Goal: Information Seeking & Learning: Learn about a topic

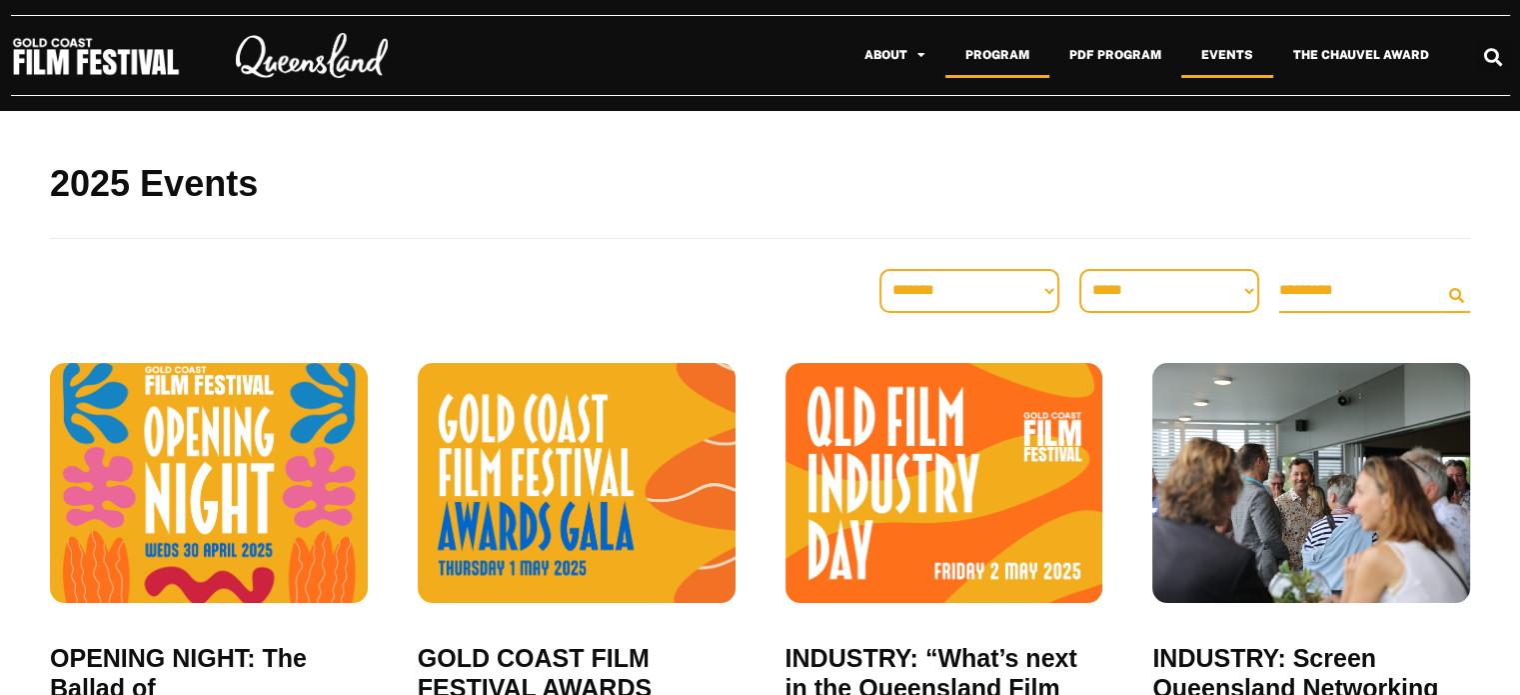
click at [983, 55] on link "Program" at bounding box center [998, 55] width 104 height 46
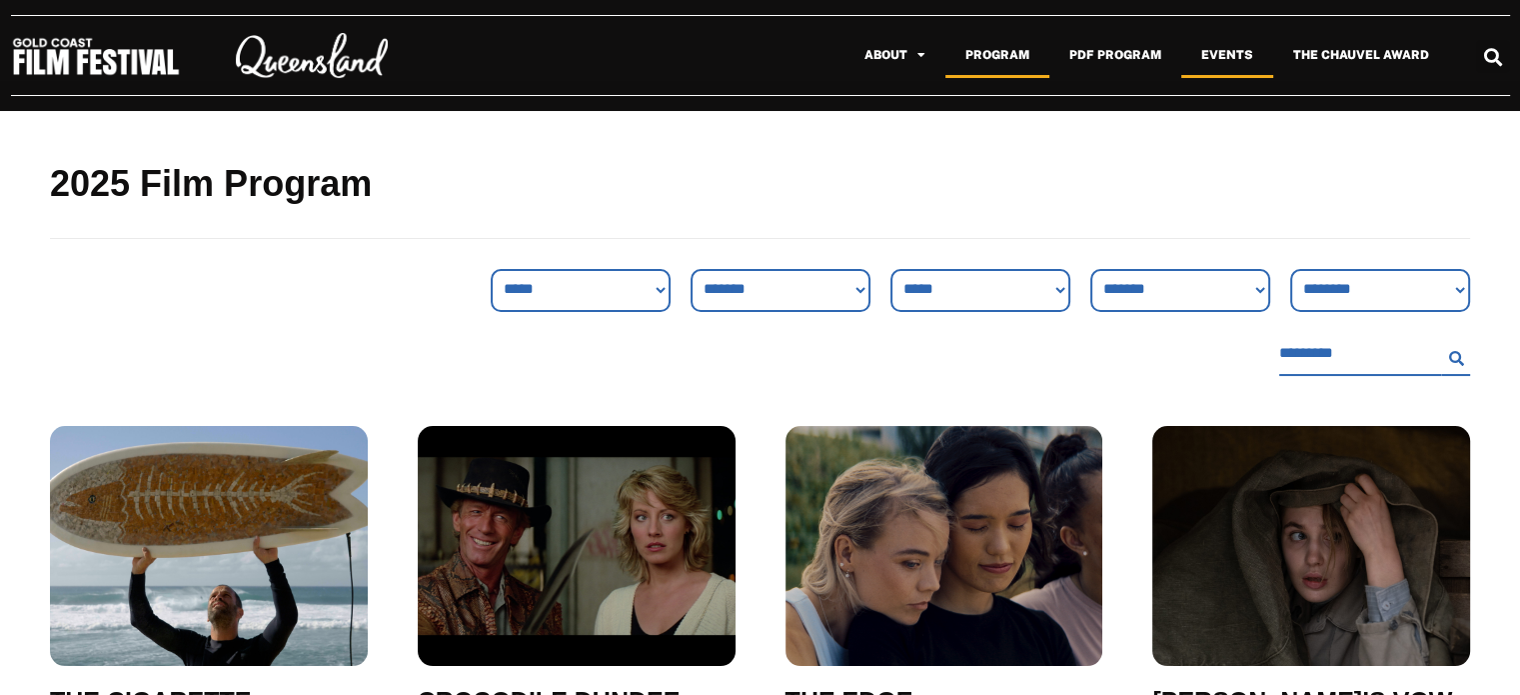
click at [1231, 48] on link "Events" at bounding box center [1227, 55] width 92 height 46
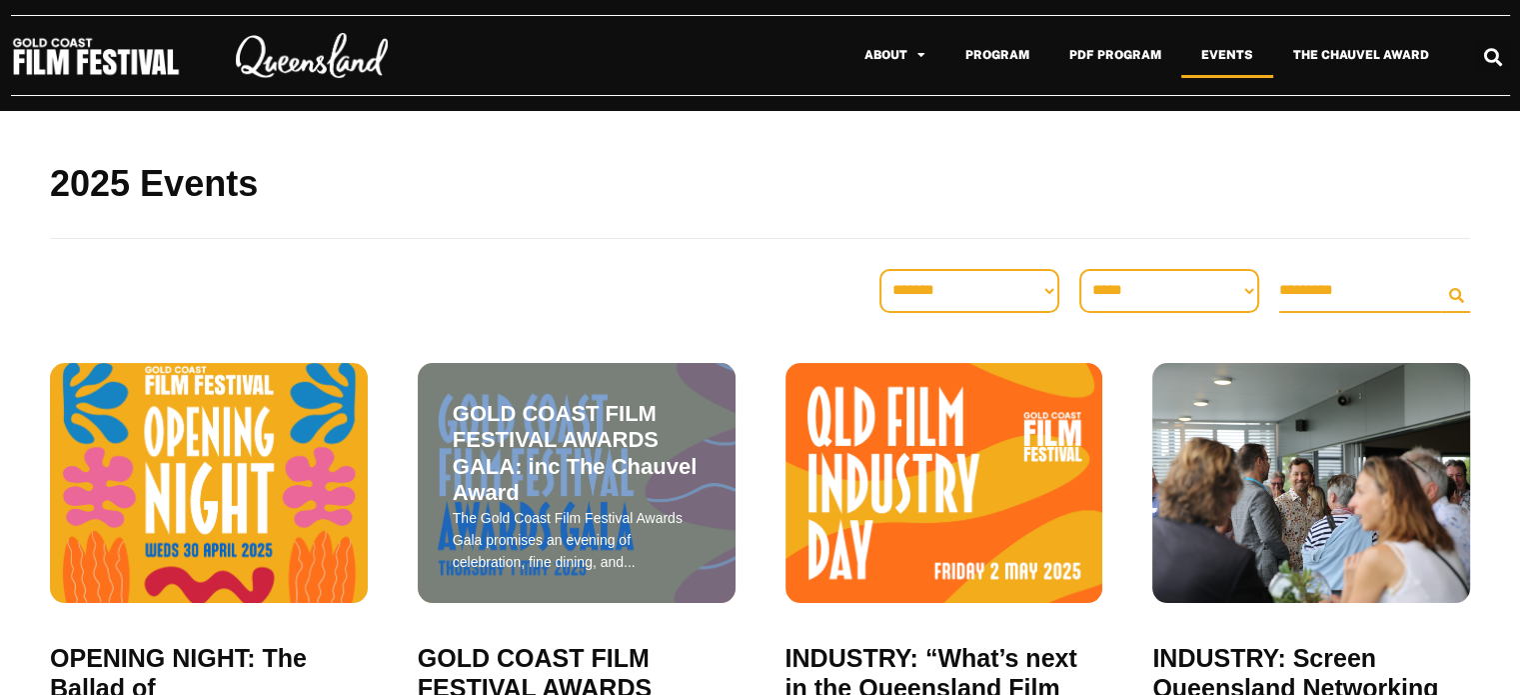
click at [505, 428] on span "GOLD COAST FILM FESTIVAL AWARDS GALA: inc The Chauvel Award" at bounding box center [577, 454] width 248 height 106
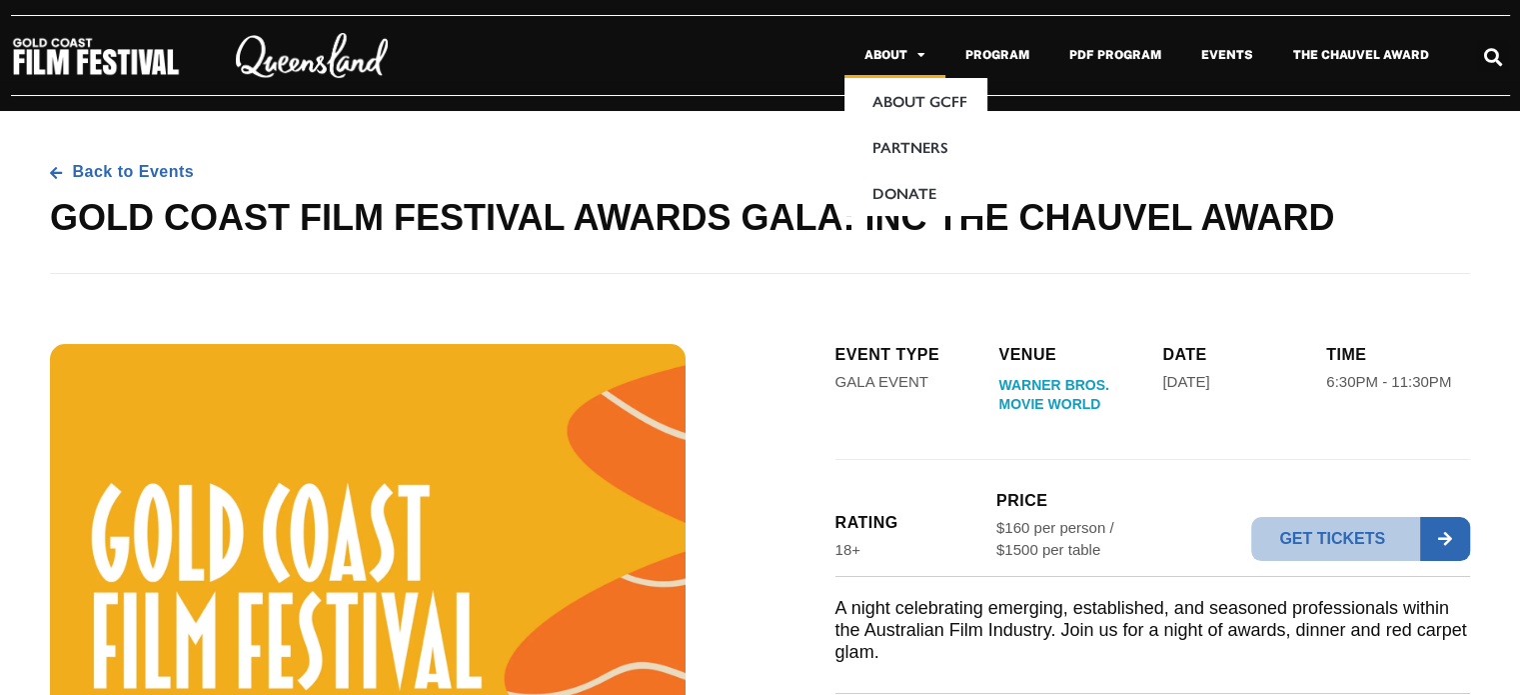
click at [904, 52] on link "About" at bounding box center [895, 55] width 101 height 46
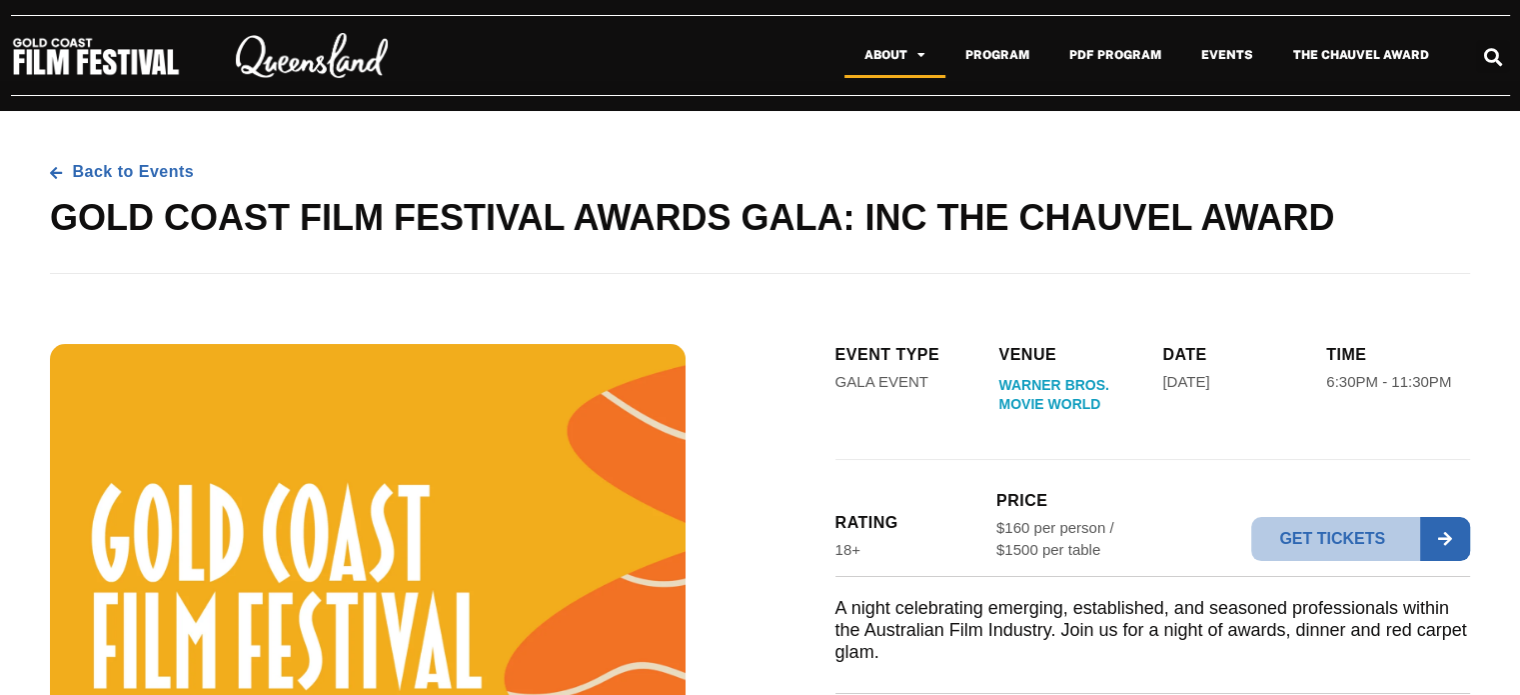
click at [885, 66] on link "About" at bounding box center [895, 55] width 101 height 46
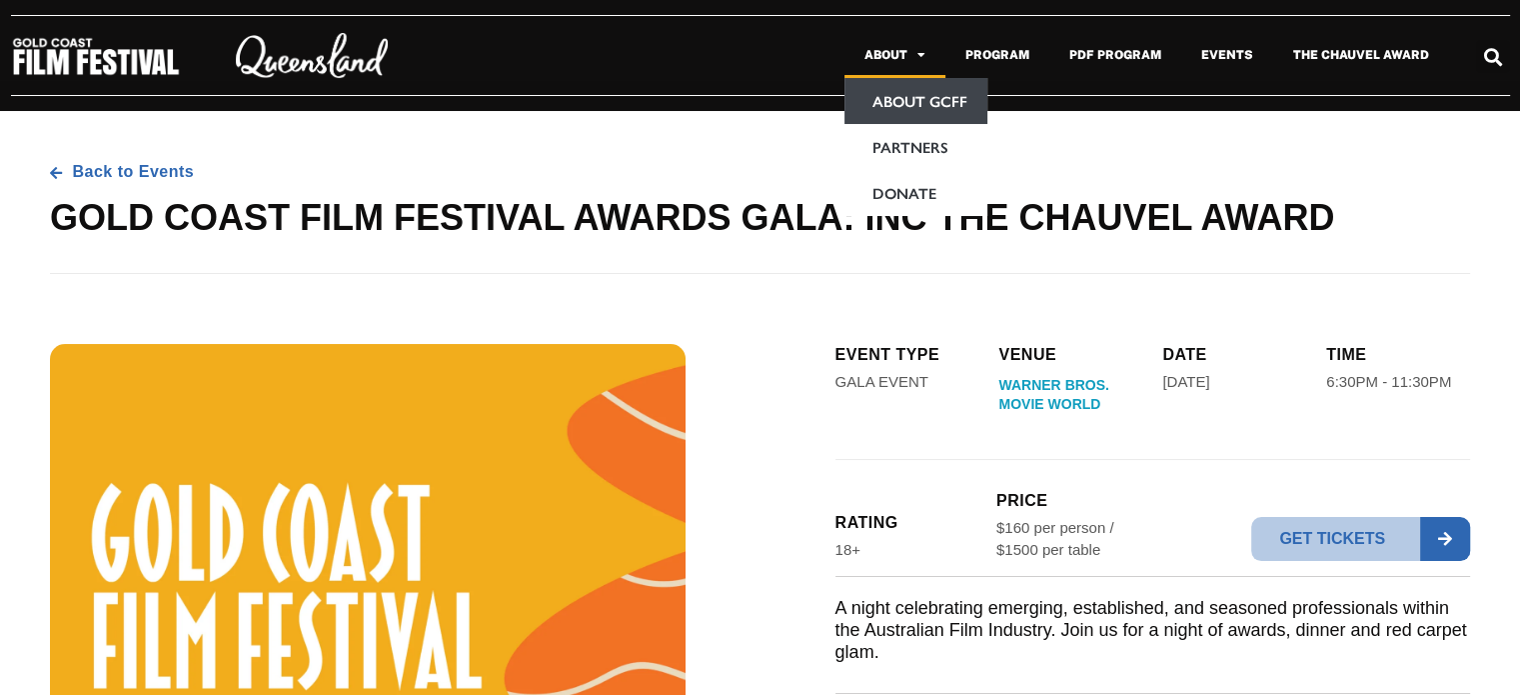
click at [888, 111] on link "About GCFF" at bounding box center [916, 101] width 143 height 46
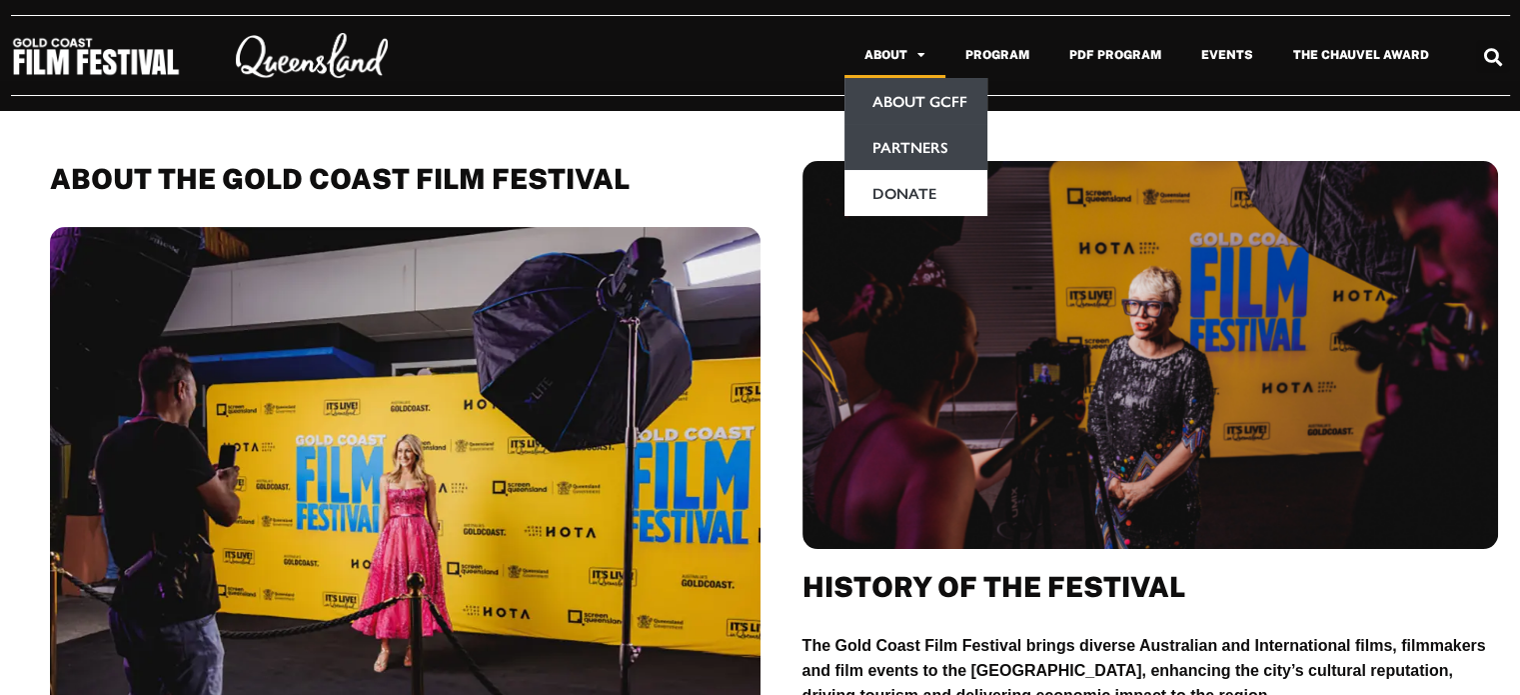
click at [877, 141] on link "Partners" at bounding box center [916, 147] width 143 height 46
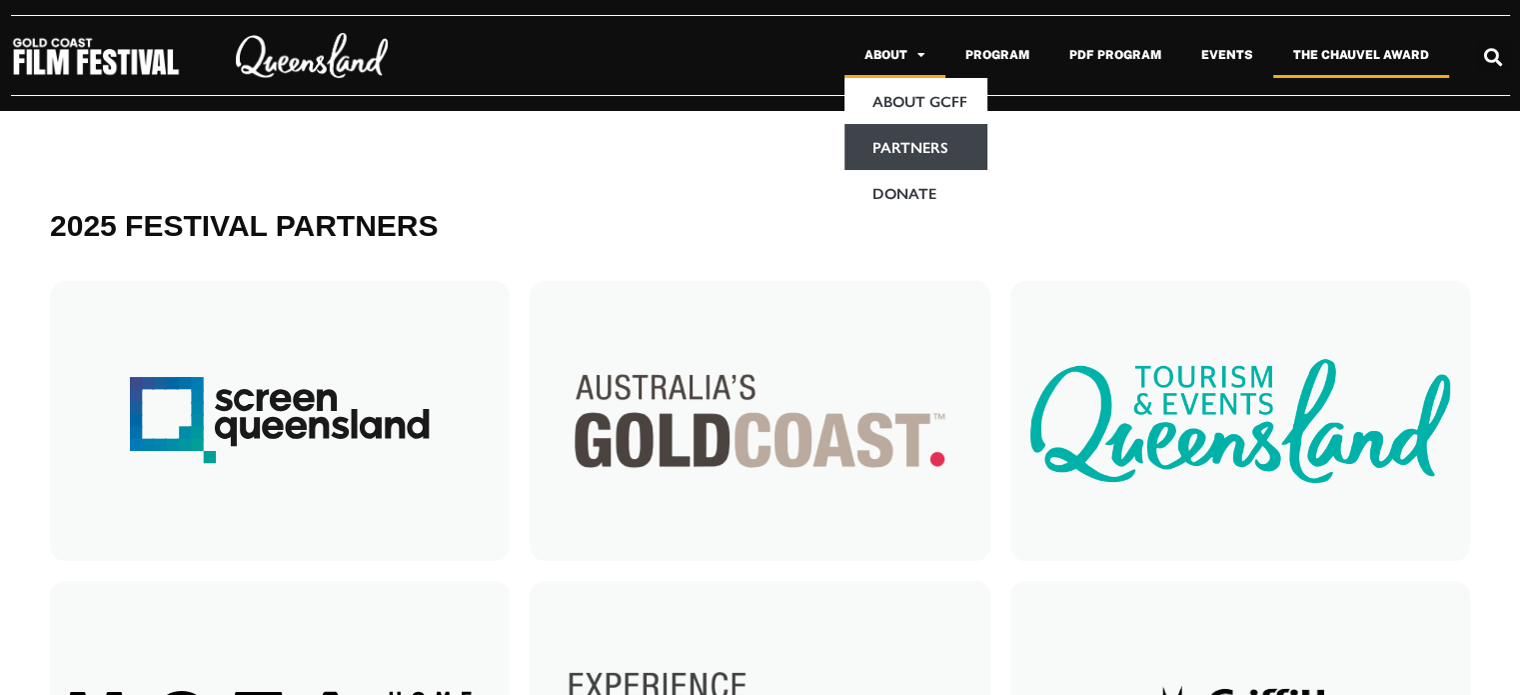
click at [1330, 56] on link "The Chauvel Award" at bounding box center [1361, 55] width 176 height 46
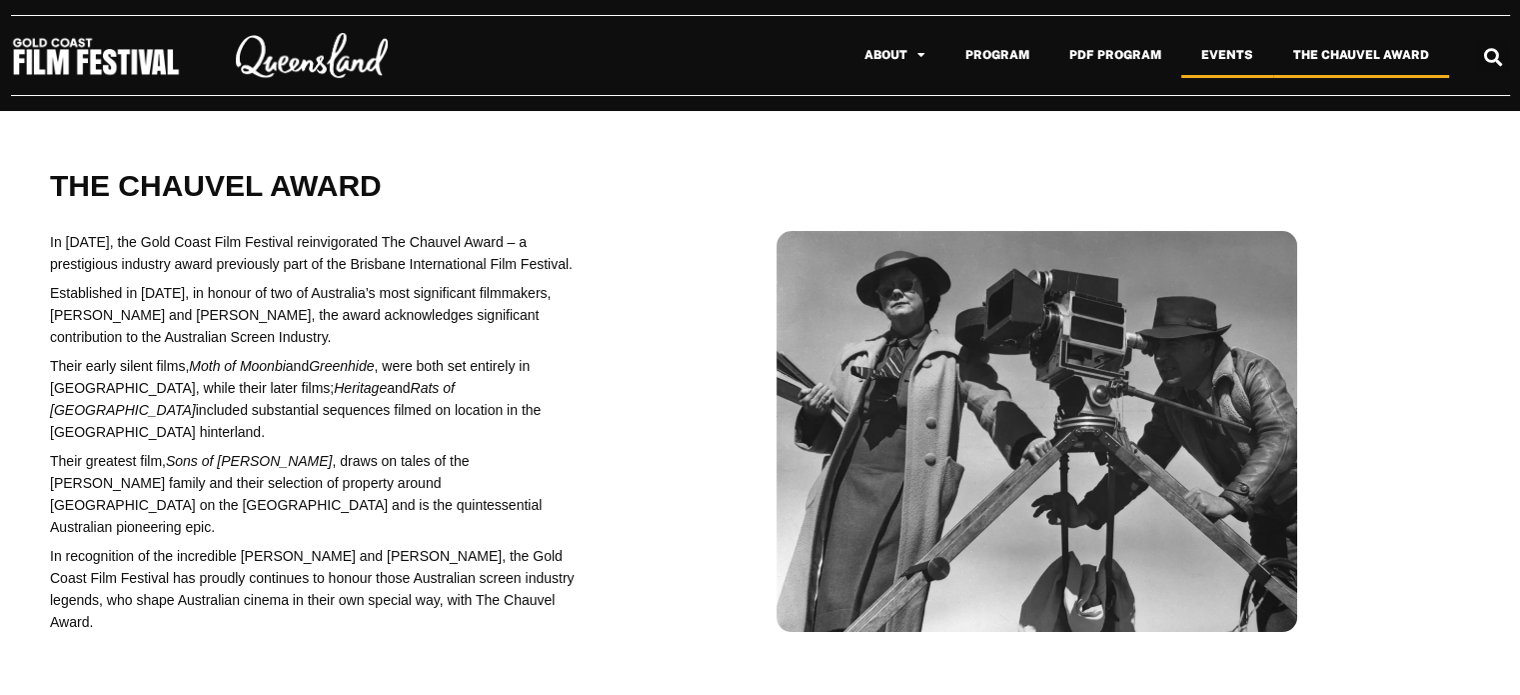
click at [1223, 50] on link "Events" at bounding box center [1227, 55] width 92 height 46
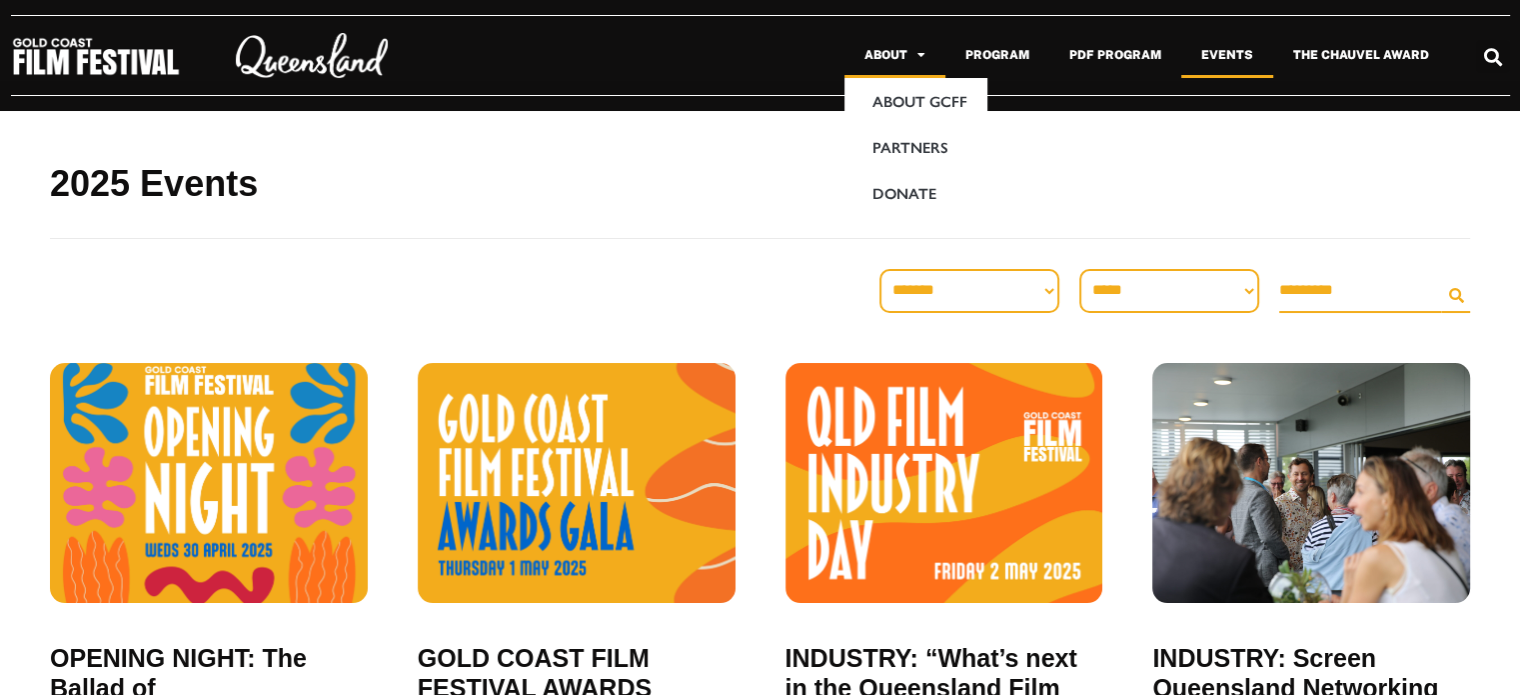
click at [897, 36] on link "About" at bounding box center [895, 55] width 101 height 46
click at [891, 88] on link "About GCFF" at bounding box center [916, 101] width 143 height 46
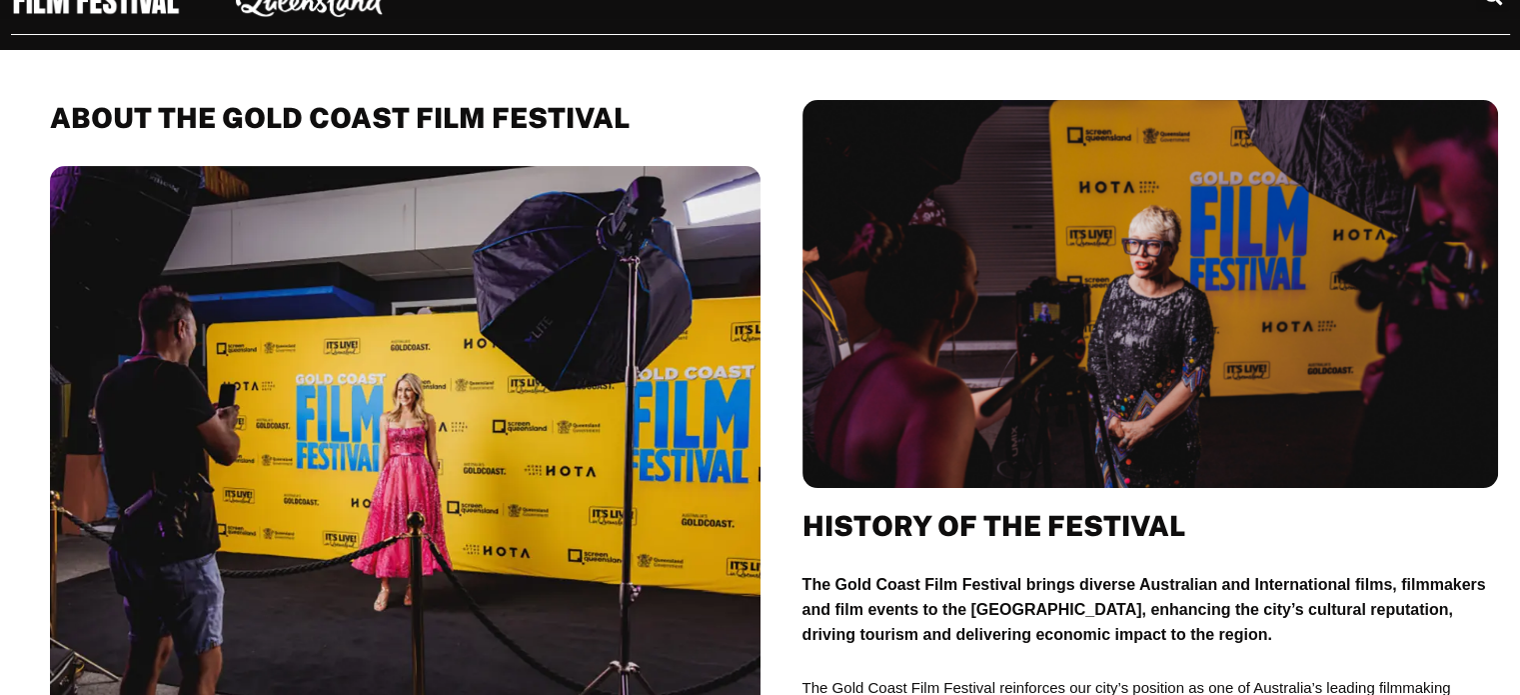
scroll to position [400, 0]
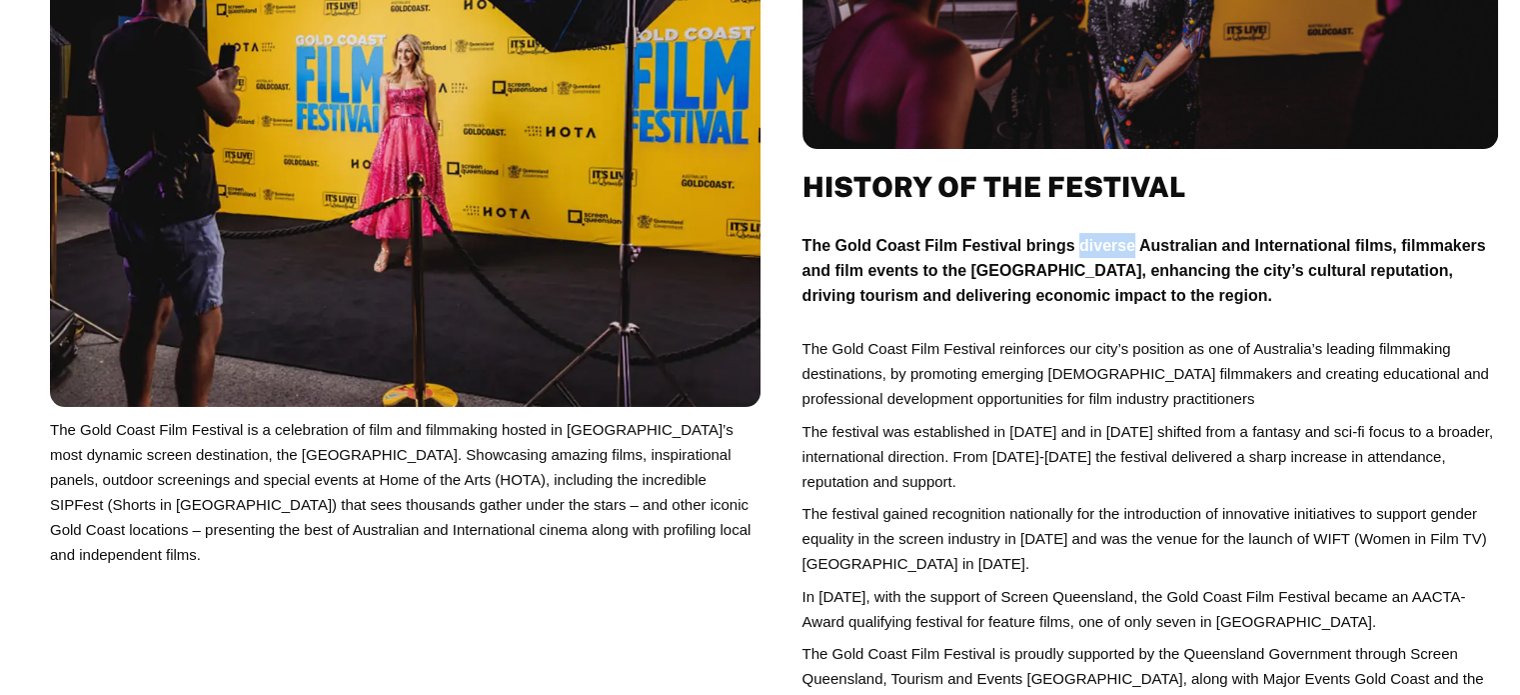
drag, startPoint x: 1099, startPoint y: 254, endPoint x: 1132, endPoint y: 254, distance: 34.0
click at [1132, 254] on p "The Gold Coast Film Festival brings diverse Australian and International films,…" at bounding box center [1151, 270] width 696 height 75
drag, startPoint x: 1227, startPoint y: 271, endPoint x: 1359, endPoint y: 275, distance: 132.0
click at [1359, 275] on p "The Gold Coast Film Festival brings diverse Australian and International films,…" at bounding box center [1151, 270] width 696 height 75
click at [1219, 380] on p "The Gold Coast Film Festival reinforces our city’s position as one of Australia…" at bounding box center [1151, 373] width 696 height 75
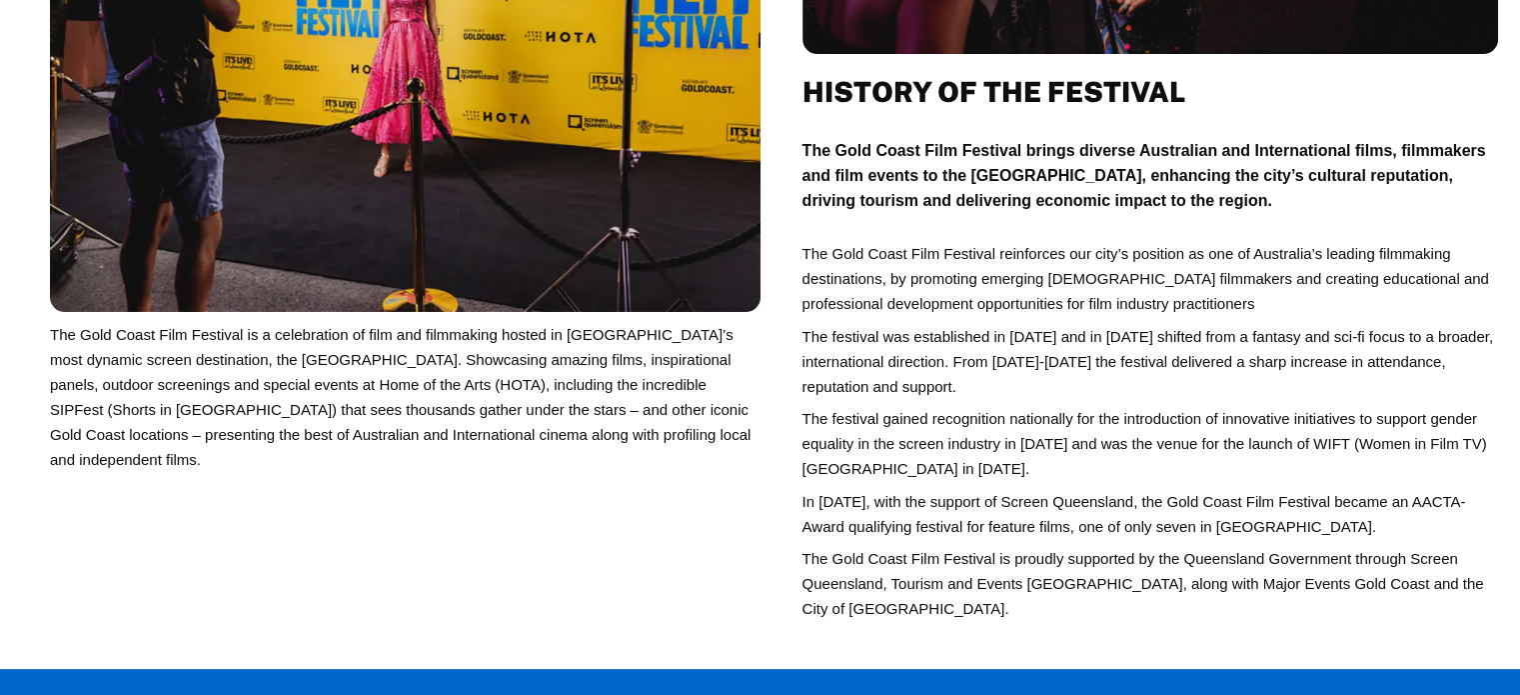
scroll to position [500, 0]
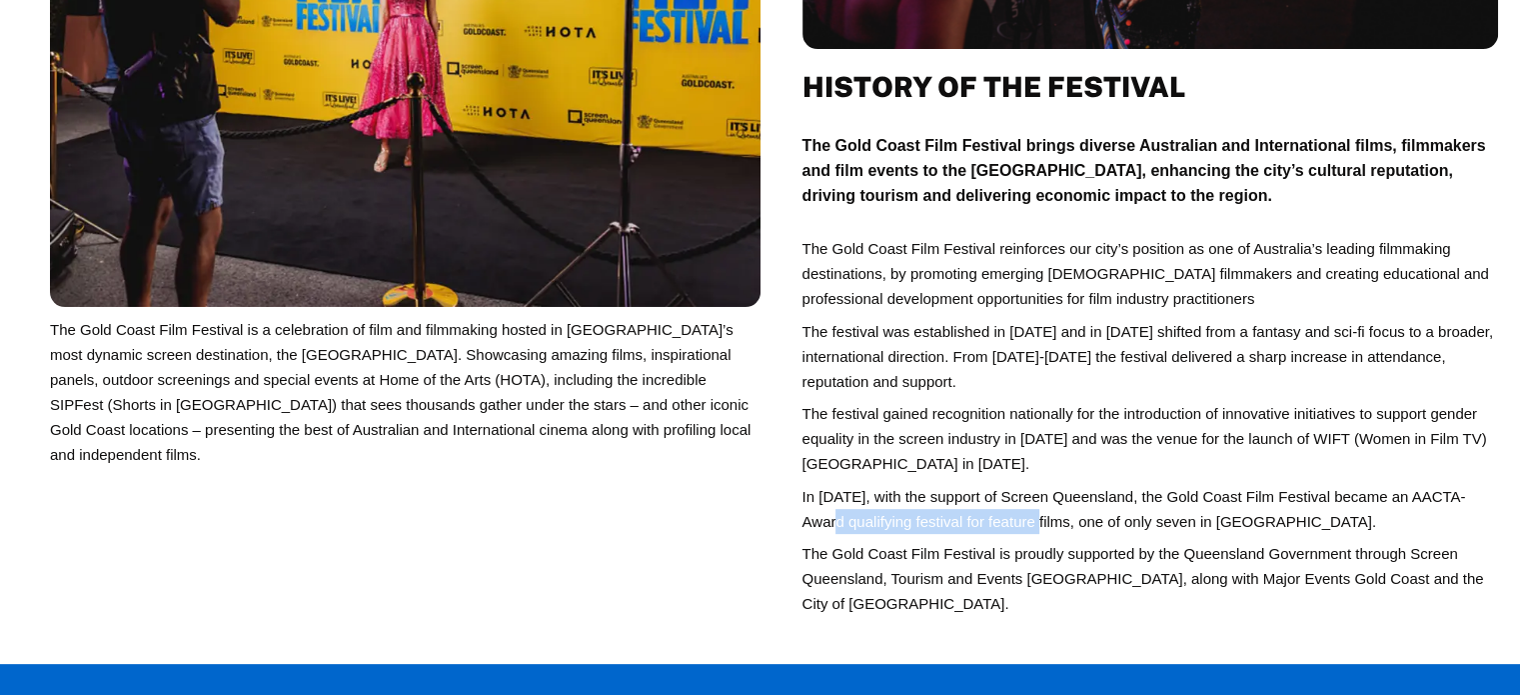
drag, startPoint x: 804, startPoint y: 526, endPoint x: 1000, endPoint y: 524, distance: 195.9
click at [1000, 524] on p "In 2017, with the support of Screen Queensland, the Gold Coast Film Festival be…" at bounding box center [1151, 509] width 696 height 50
click at [955, 519] on p "In 2017, with the support of Screen Queensland, the Gold Coast Film Festival be…" at bounding box center [1151, 509] width 696 height 50
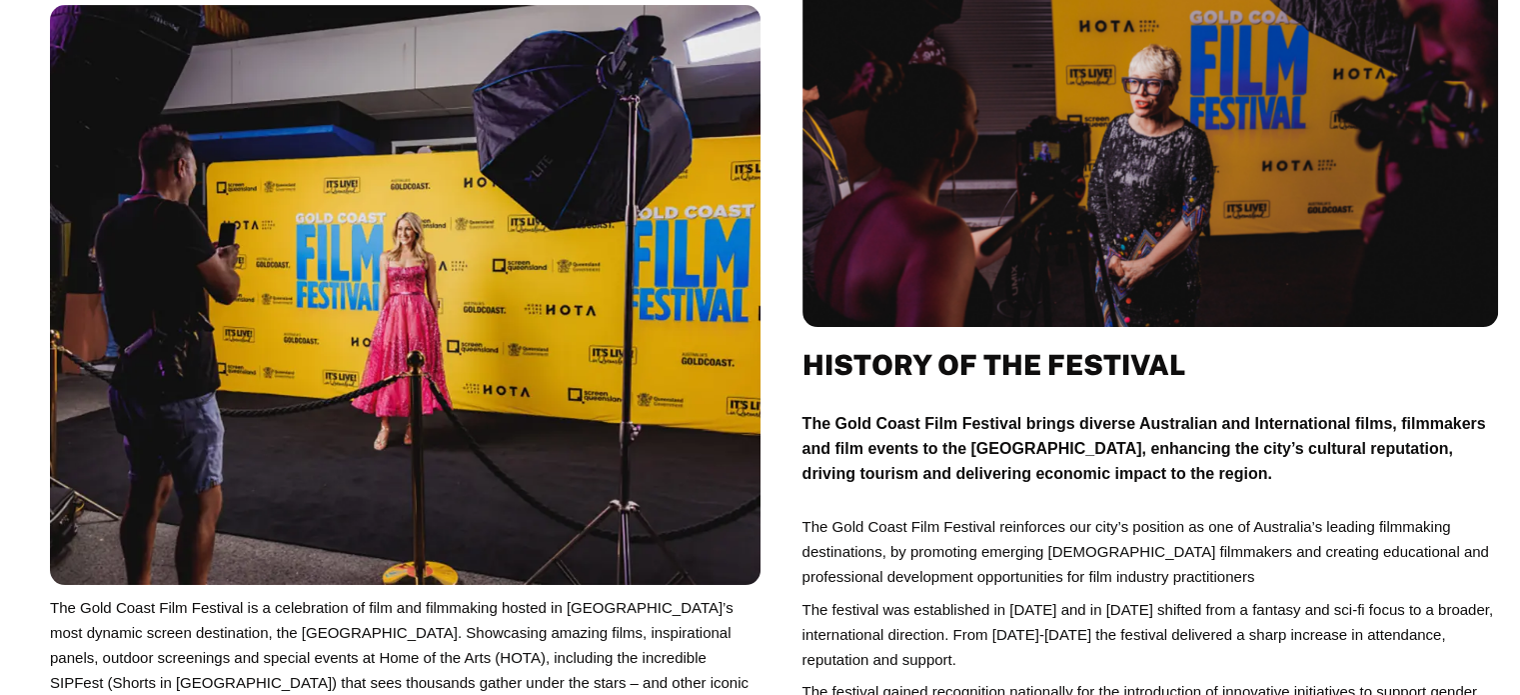
scroll to position [0, 0]
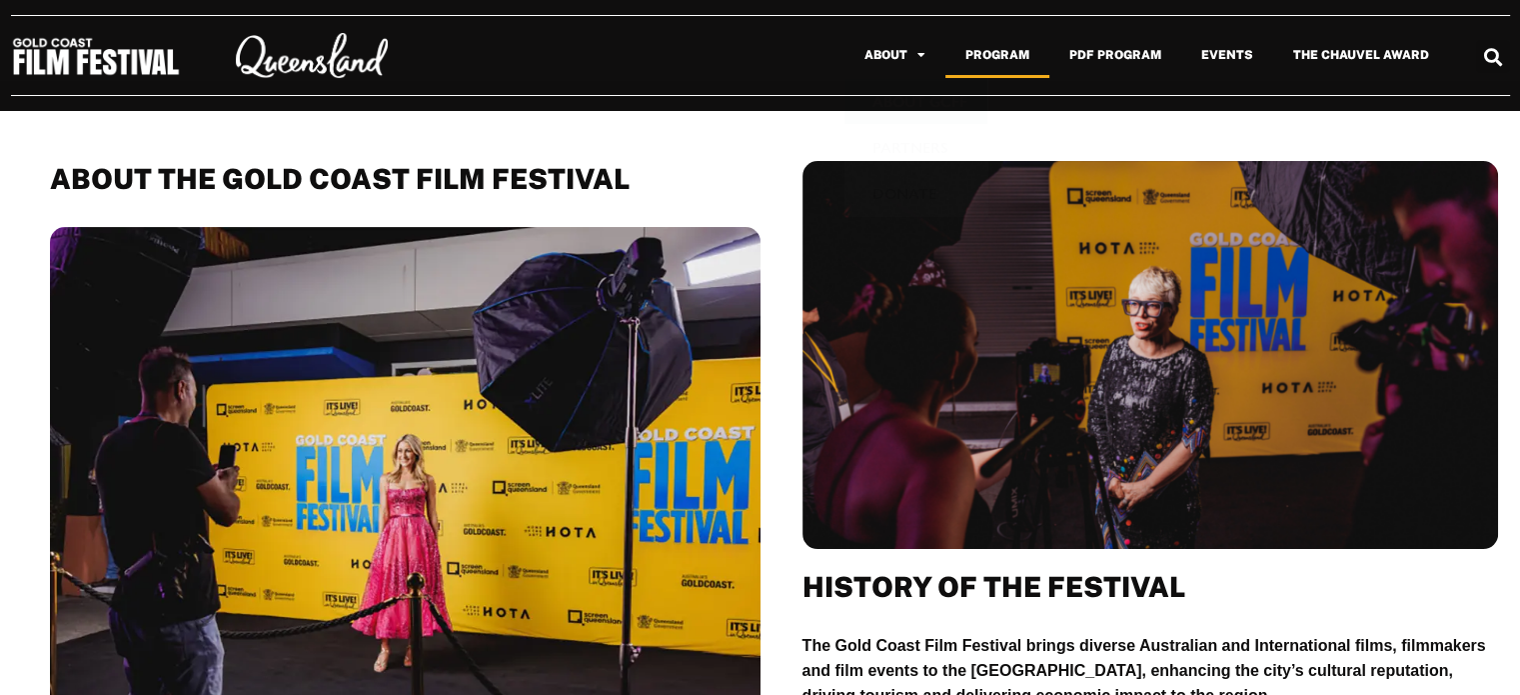
click at [996, 51] on link "Program" at bounding box center [998, 55] width 104 height 46
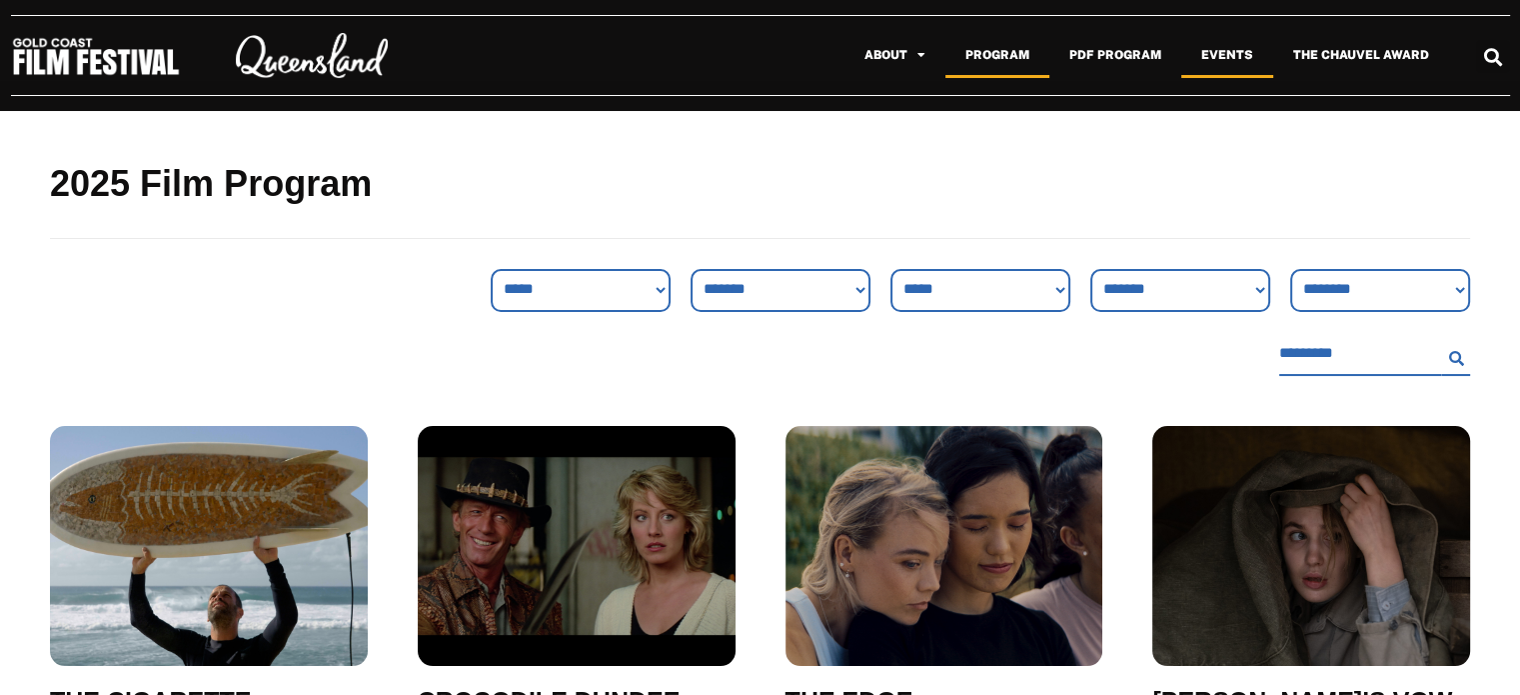
click at [1238, 51] on link "Events" at bounding box center [1227, 55] width 92 height 46
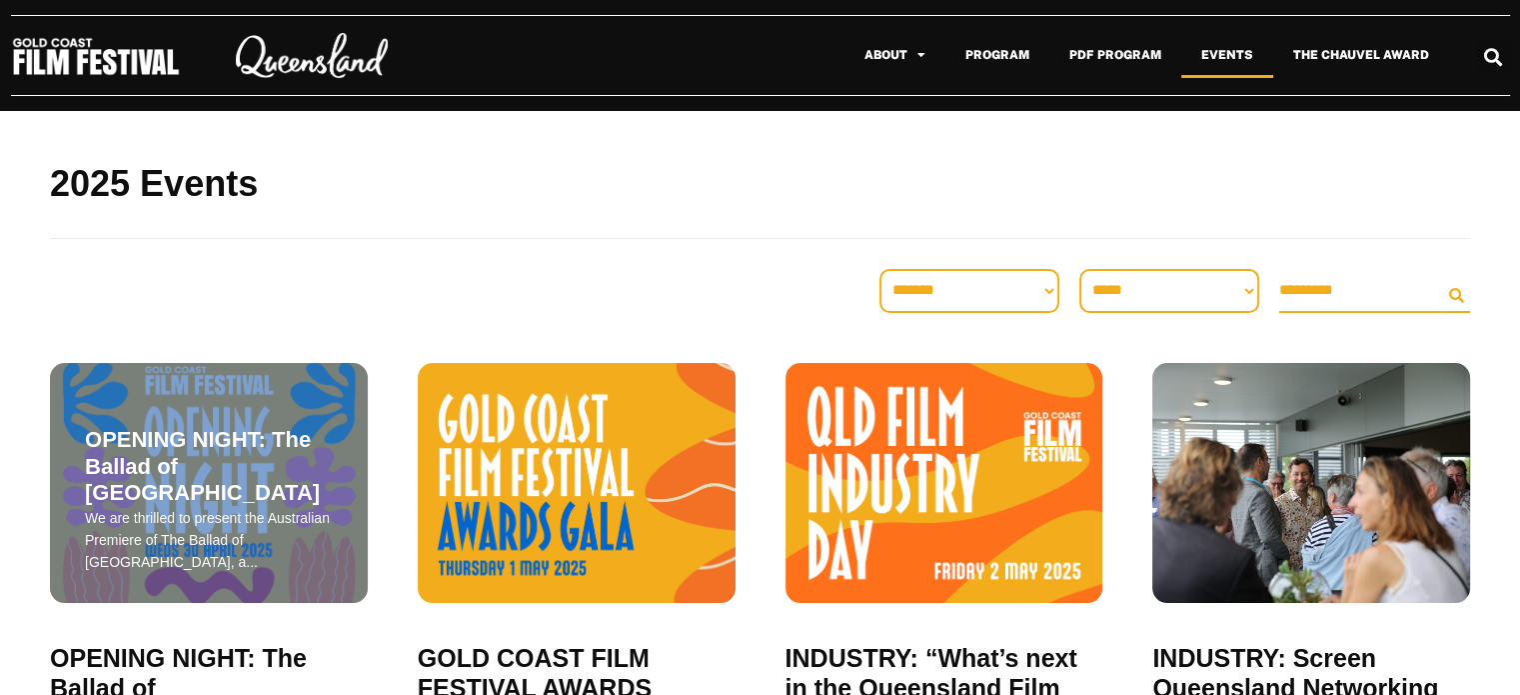
drag, startPoint x: 196, startPoint y: 420, endPoint x: 160, endPoint y: 473, distance: 64.0
click at [160, 473] on span "OPENING NIGHT: The Ballad of [GEOGRAPHIC_DATA]" at bounding box center [209, 466] width 248 height 79
